Goal: Information Seeking & Learning: Find contact information

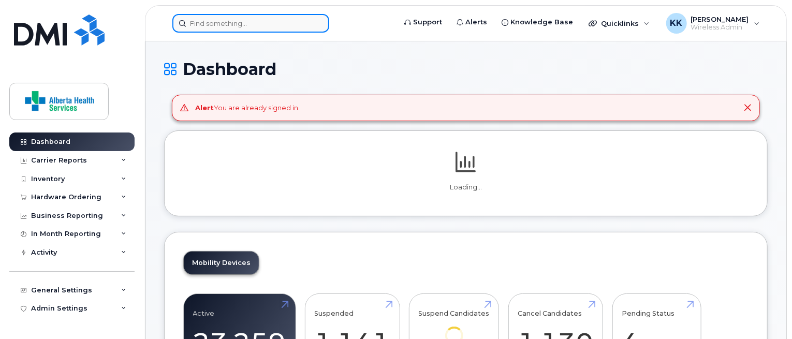
click at [257, 26] on input at bounding box center [250, 23] width 157 height 19
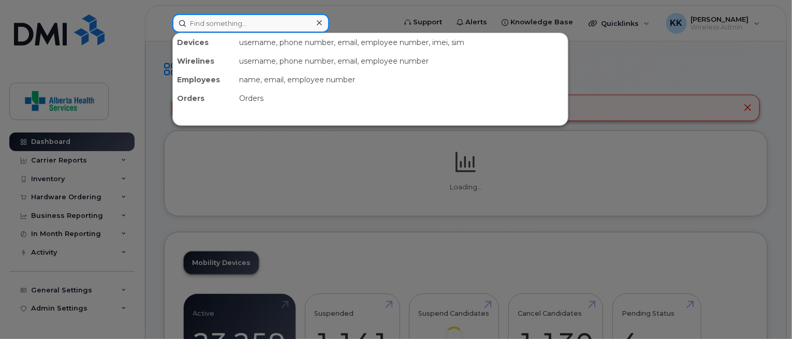
paste input "[PERSON_NAME]"
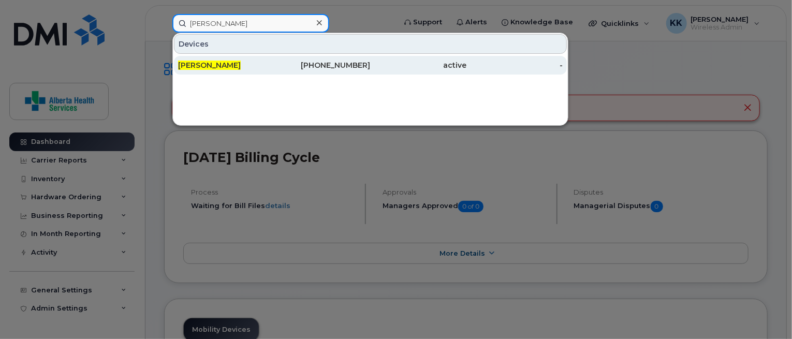
type input "[PERSON_NAME]"
click at [270, 65] on div "[PERSON_NAME]" at bounding box center [226, 65] width 96 height 10
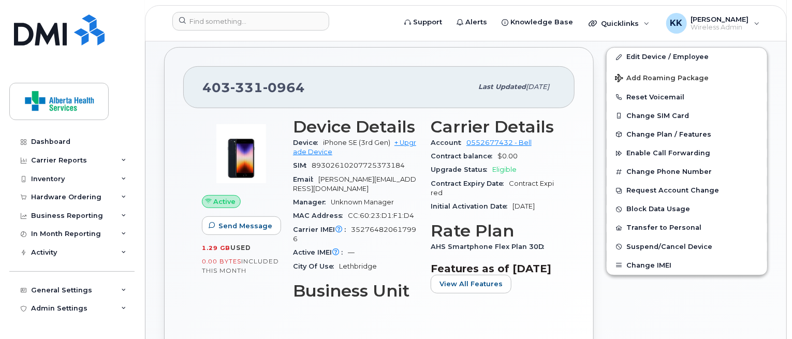
scroll to position [195, 0]
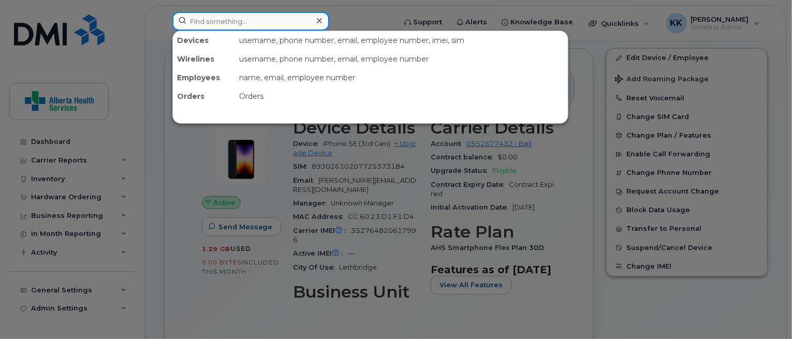
click at [251, 26] on input at bounding box center [250, 21] width 157 height 19
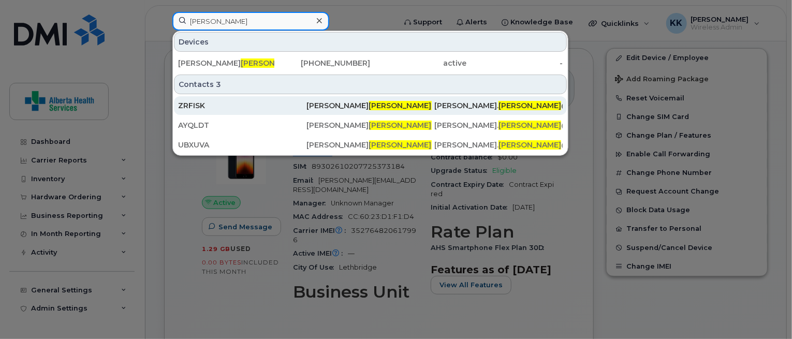
type input "hinman"
click at [369, 107] on span "Hinman" at bounding box center [400, 105] width 63 height 9
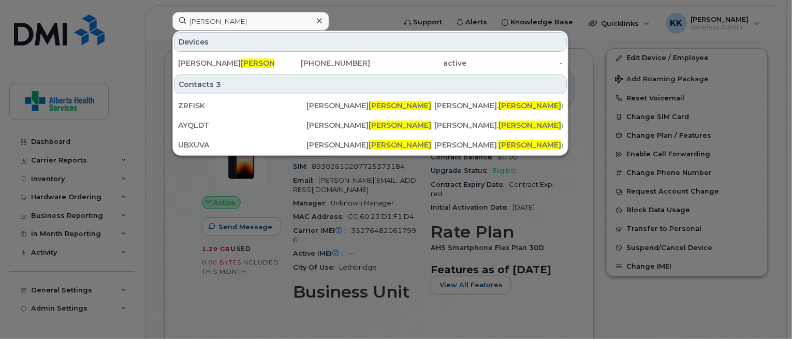
click at [663, 303] on div at bounding box center [396, 169] width 792 height 339
click at [253, 20] on input "hinman" at bounding box center [250, 21] width 157 height 19
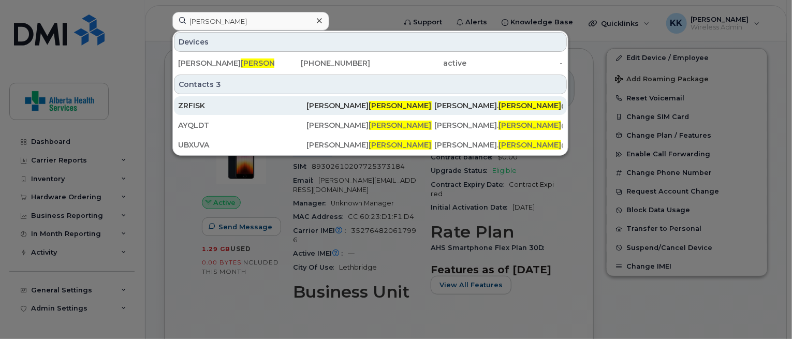
click at [439, 106] on div "Alice. Hinman @albertahealthservices.ca" at bounding box center [498, 105] width 128 height 10
